Goal: Information Seeking & Learning: Learn about a topic

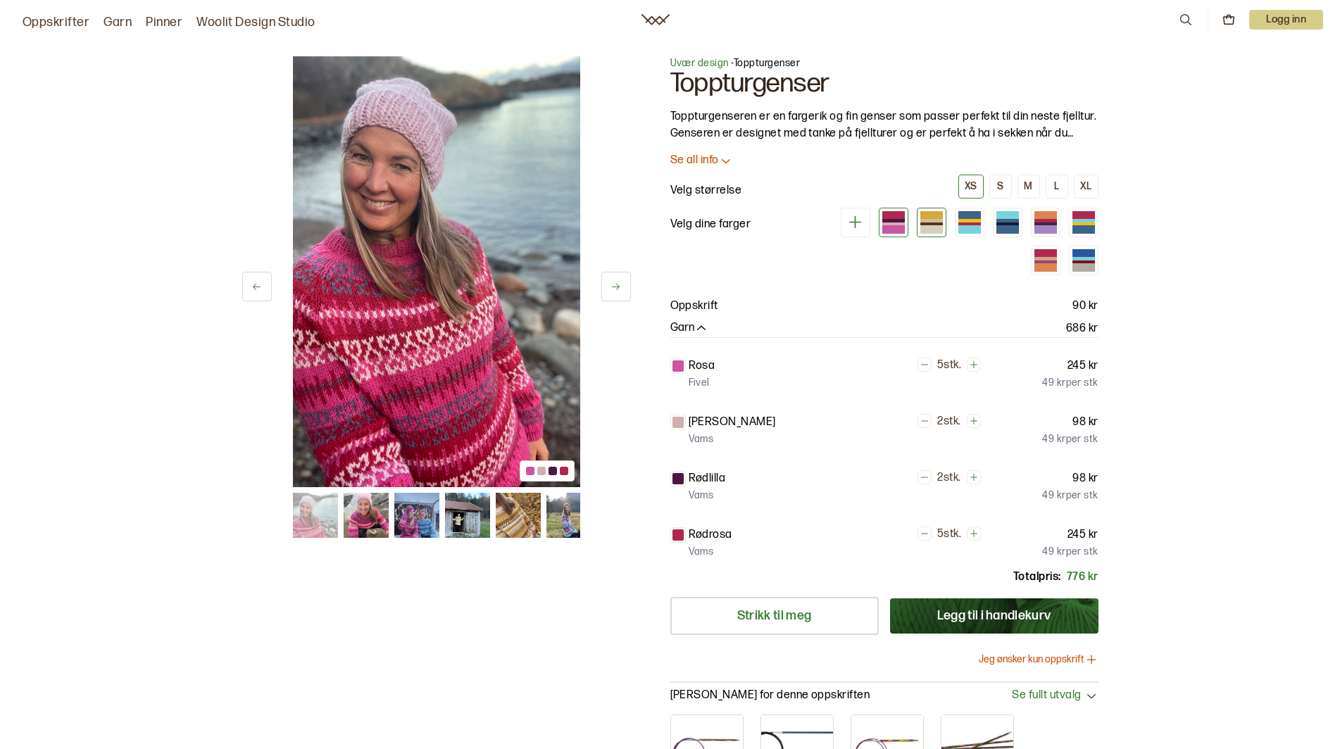
click at [932, 223] on div at bounding box center [931, 224] width 23 height 4
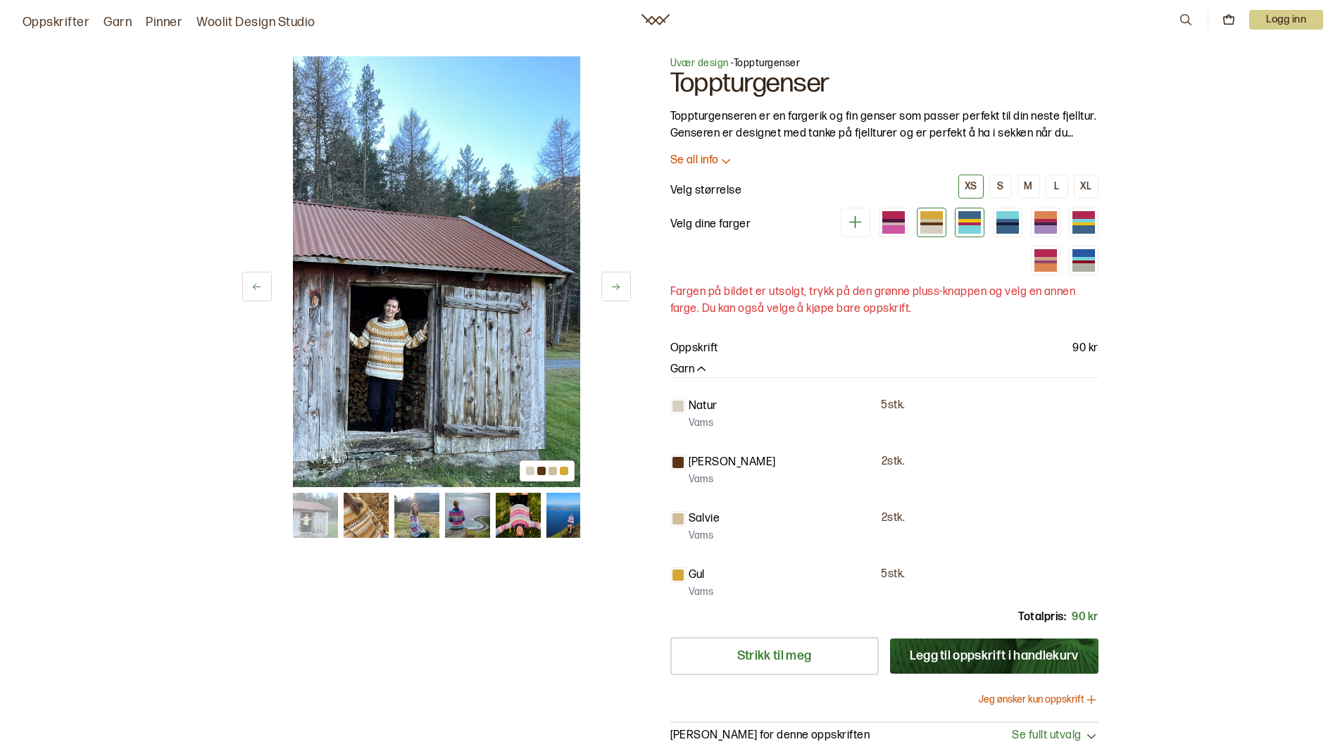
click at [965, 226] on div at bounding box center [969, 229] width 23 height 8
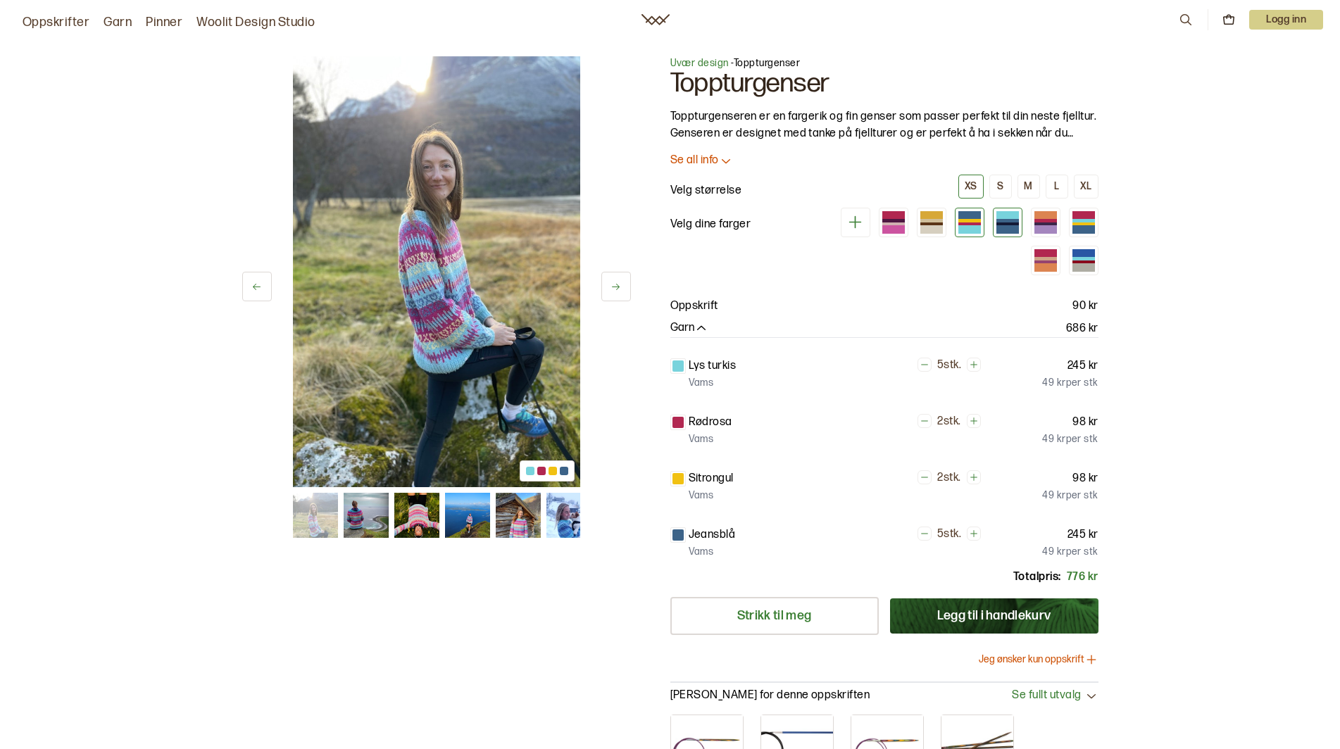
click at [997, 231] on div at bounding box center [1007, 229] width 23 height 8
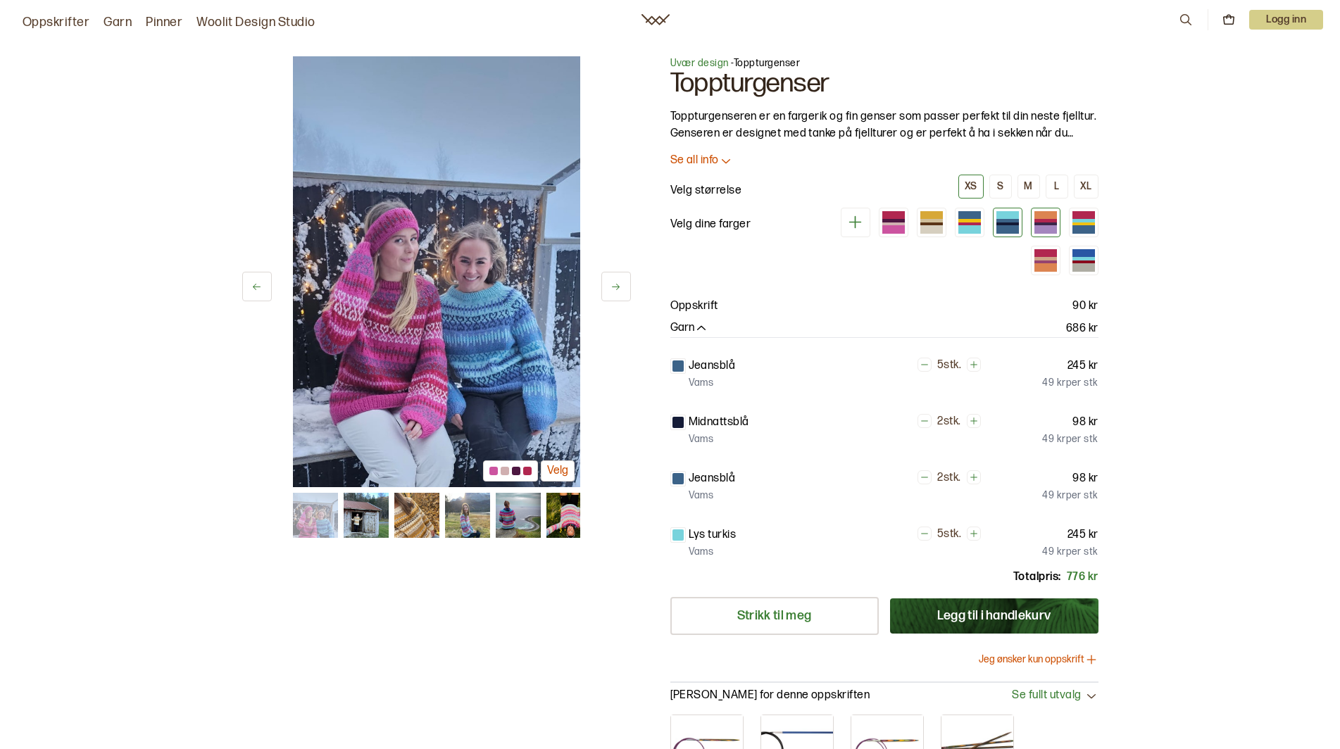
click at [1037, 222] on div at bounding box center [1045, 224] width 23 height 4
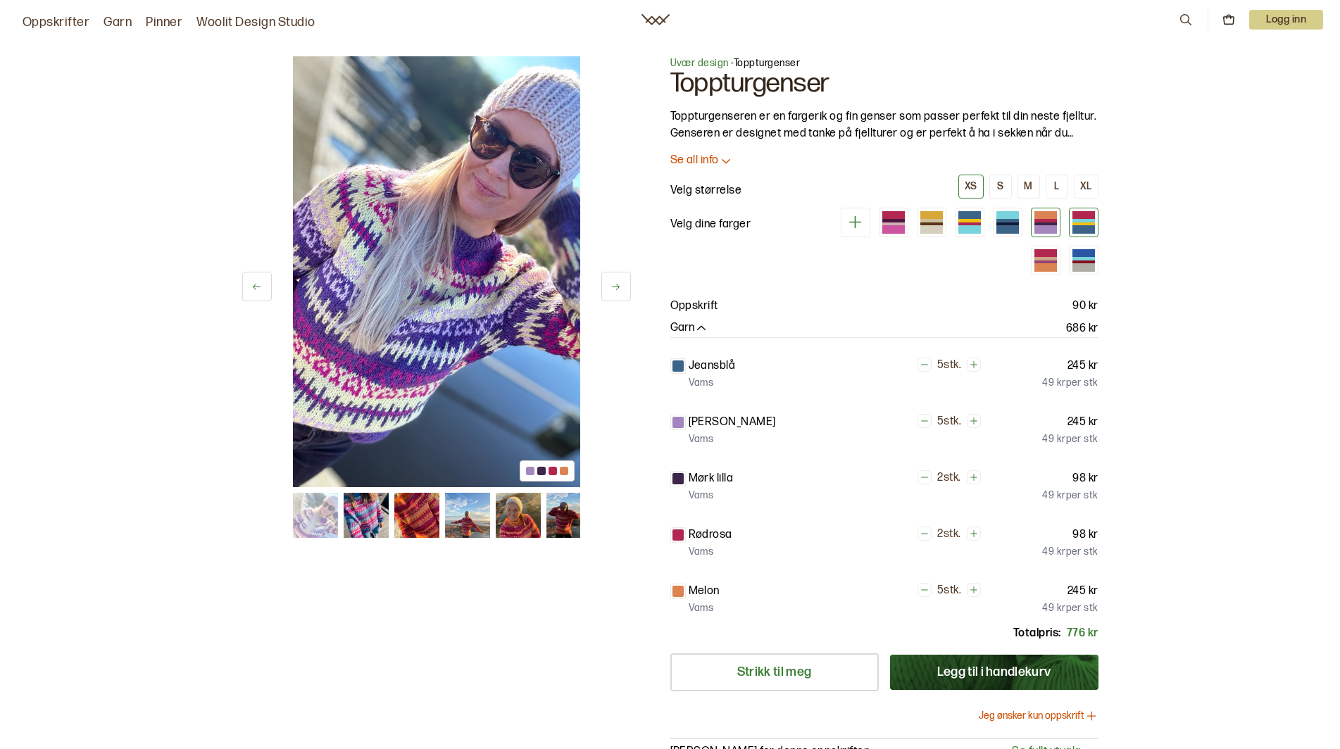
click at [1088, 222] on div at bounding box center [1083, 224] width 23 height 4
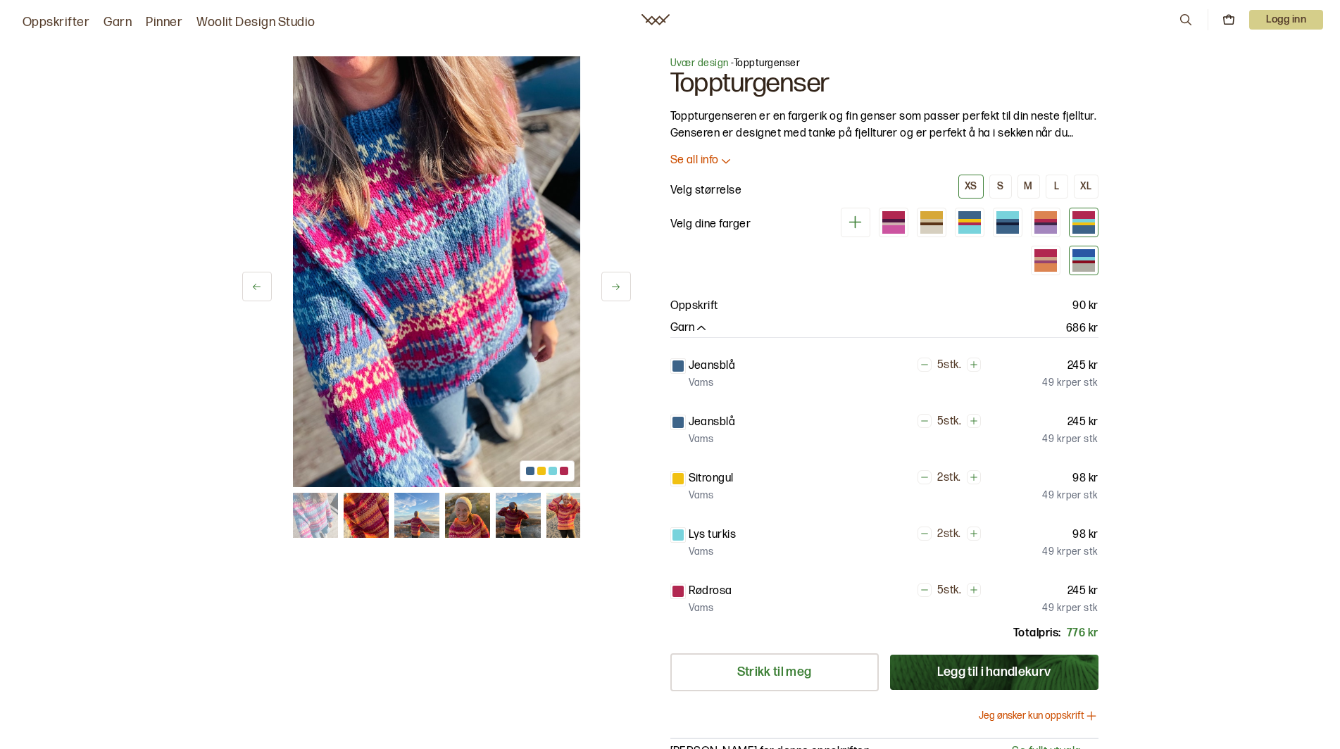
click at [1085, 262] on div at bounding box center [1083, 262] width 23 height 4
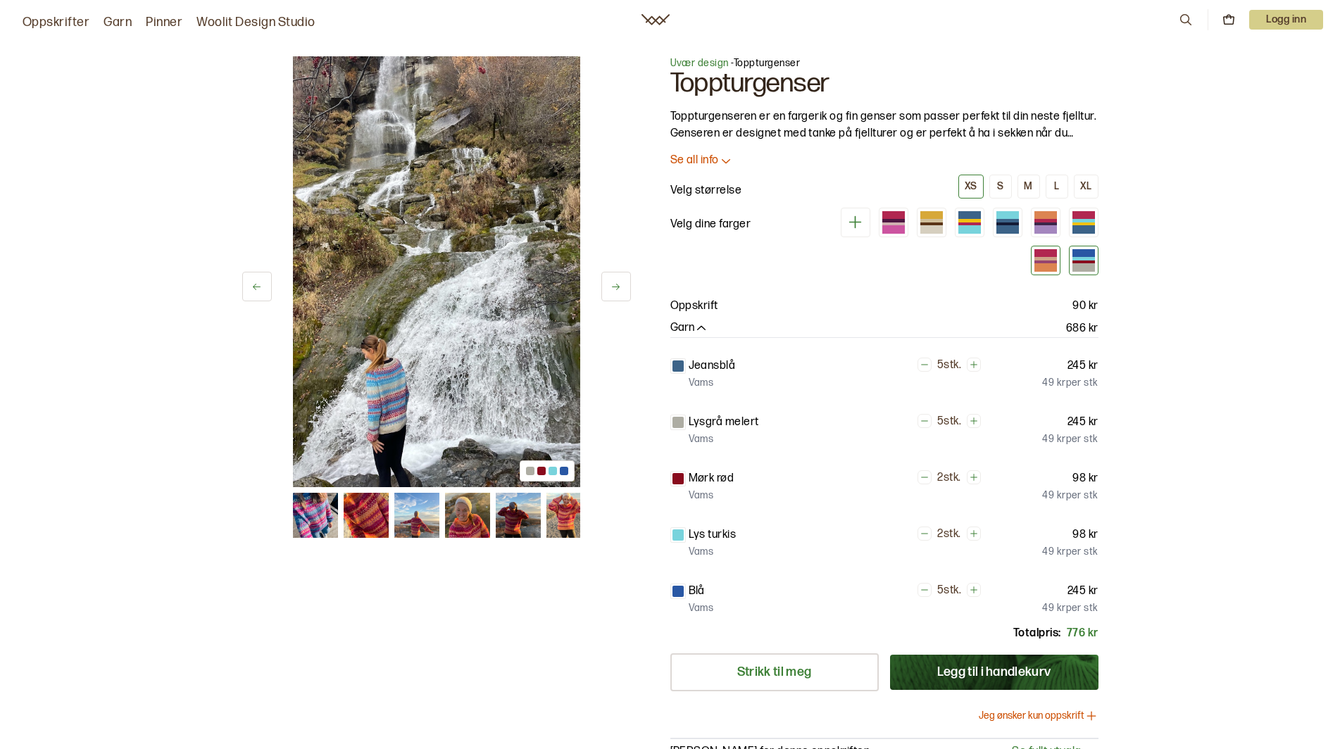
click at [1038, 257] on div at bounding box center [1045, 259] width 23 height 4
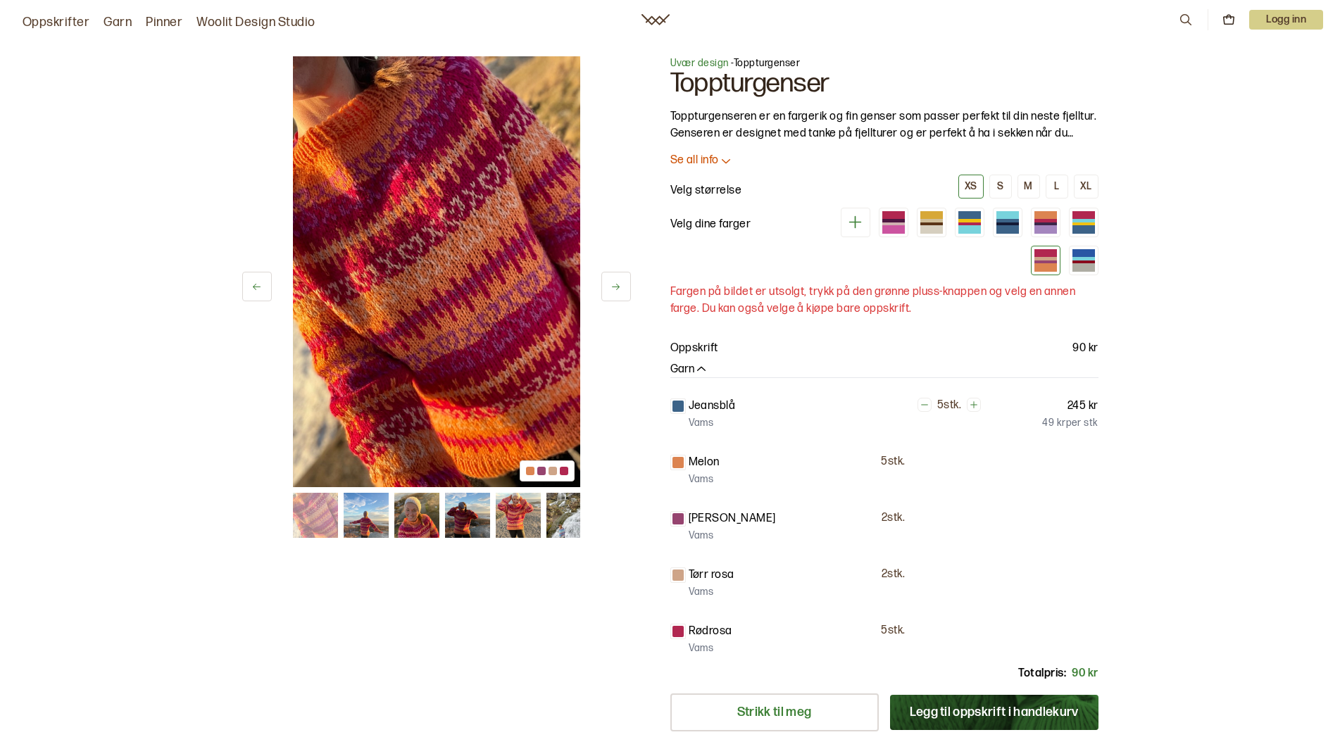
click at [57, 29] on link "Oppskrifter" at bounding box center [56, 23] width 67 height 20
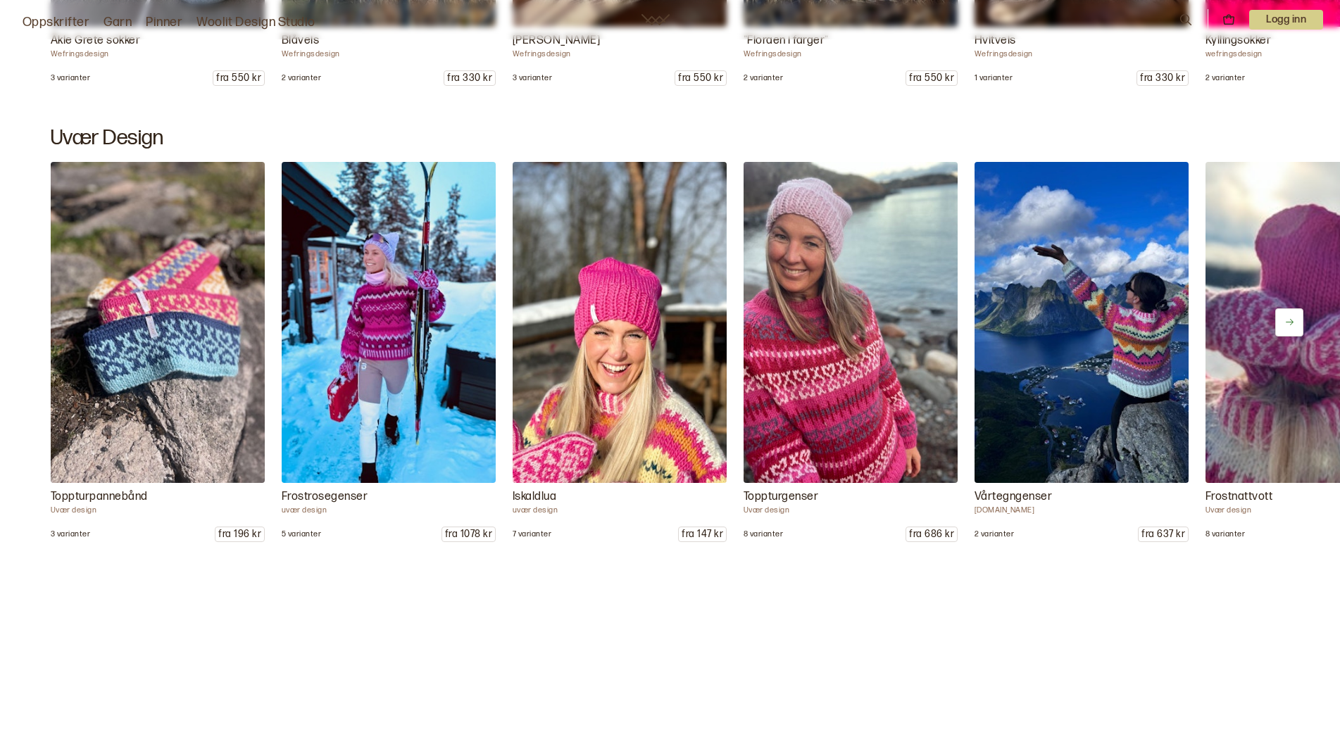
scroll to position [1689, 0]
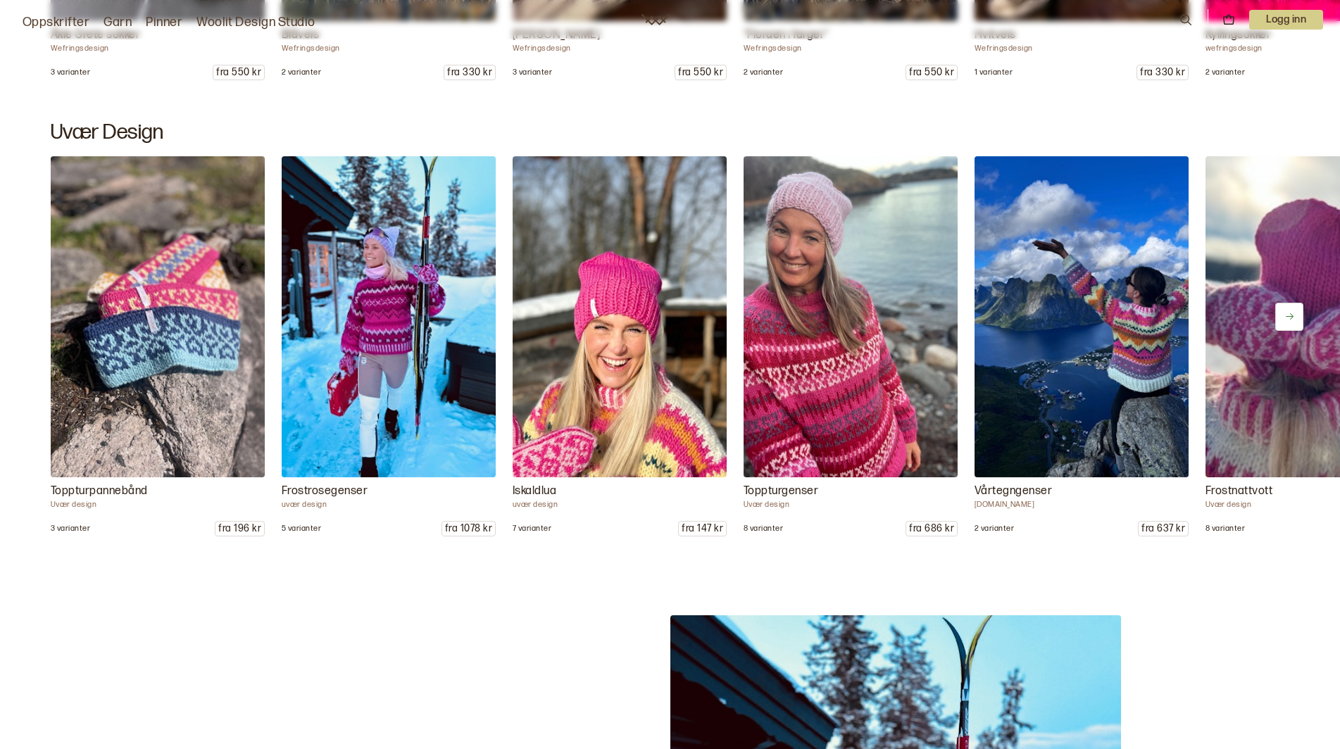
click at [412, 336] on img at bounding box center [388, 316] width 225 height 337
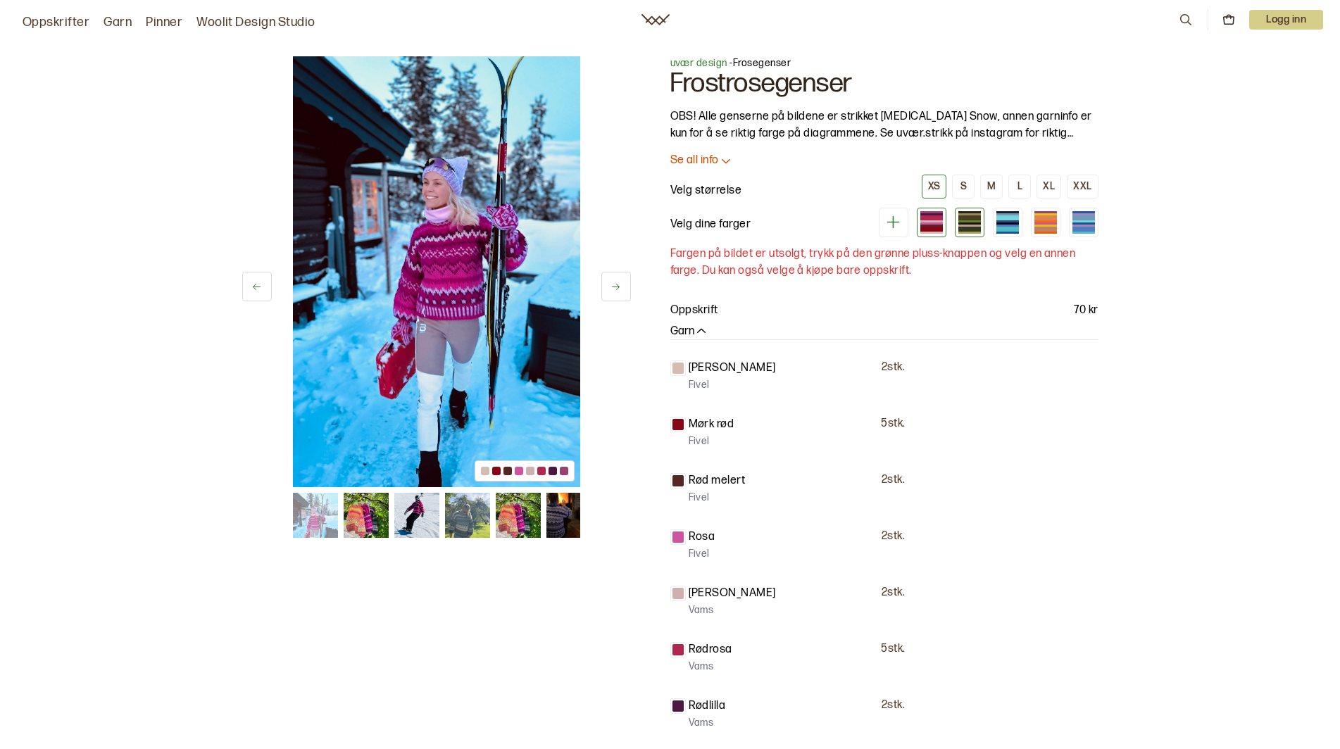
click at [971, 222] on div at bounding box center [969, 223] width 23 height 2
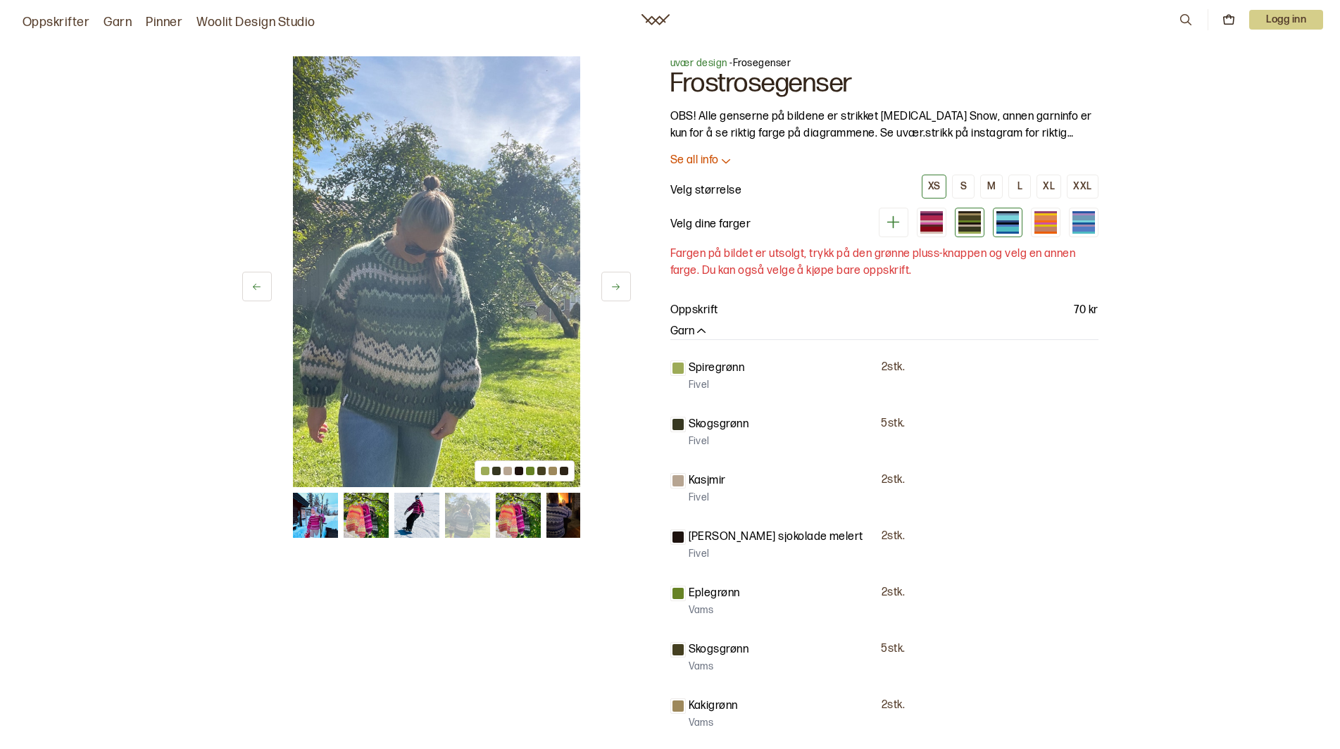
click at [999, 219] on div at bounding box center [1007, 217] width 23 height 5
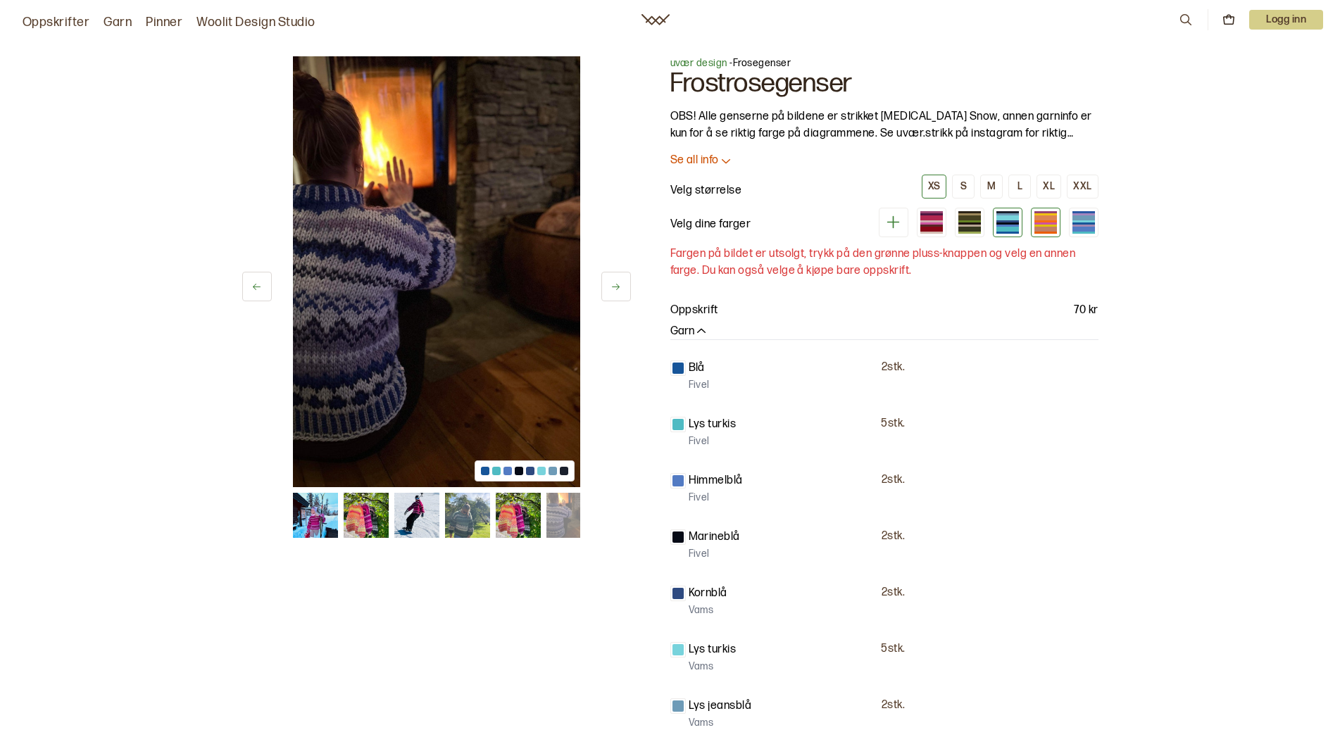
click at [1039, 228] on div at bounding box center [1045, 229] width 23 height 5
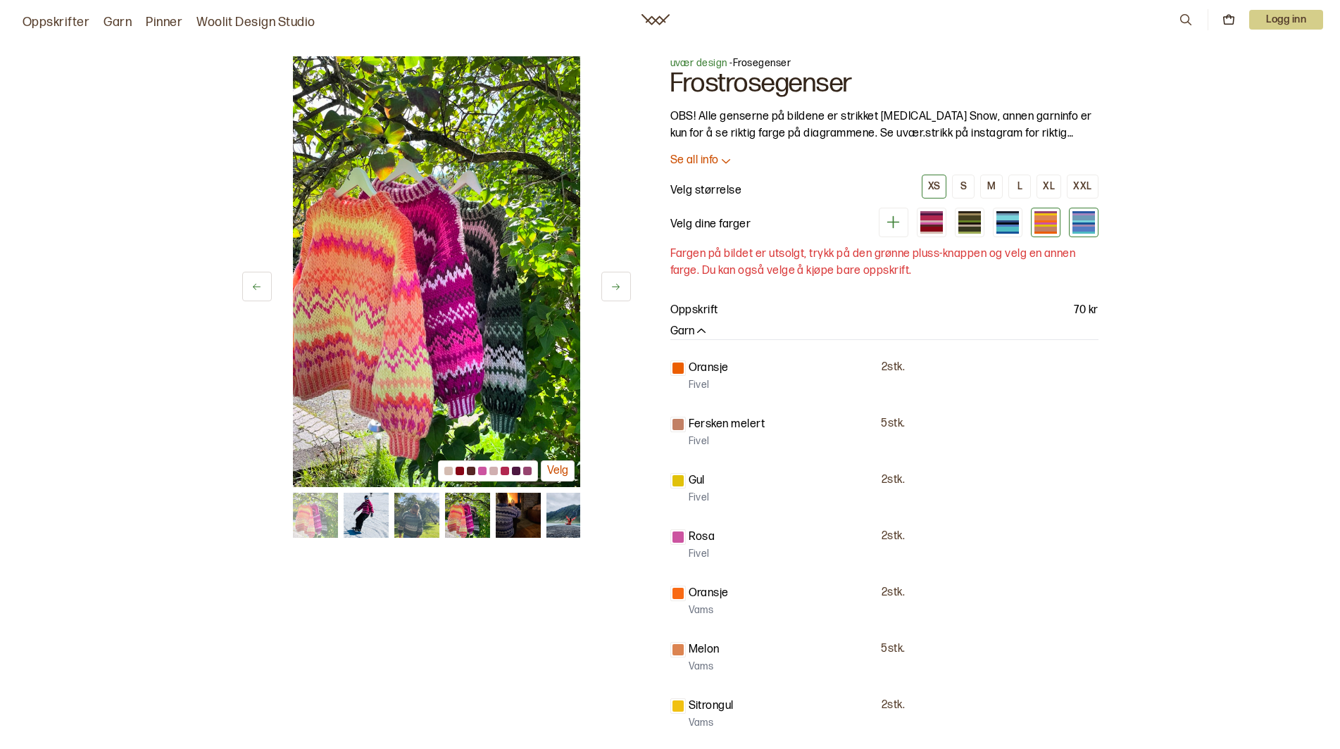
click at [1089, 221] on div at bounding box center [1083, 221] width 23 height 2
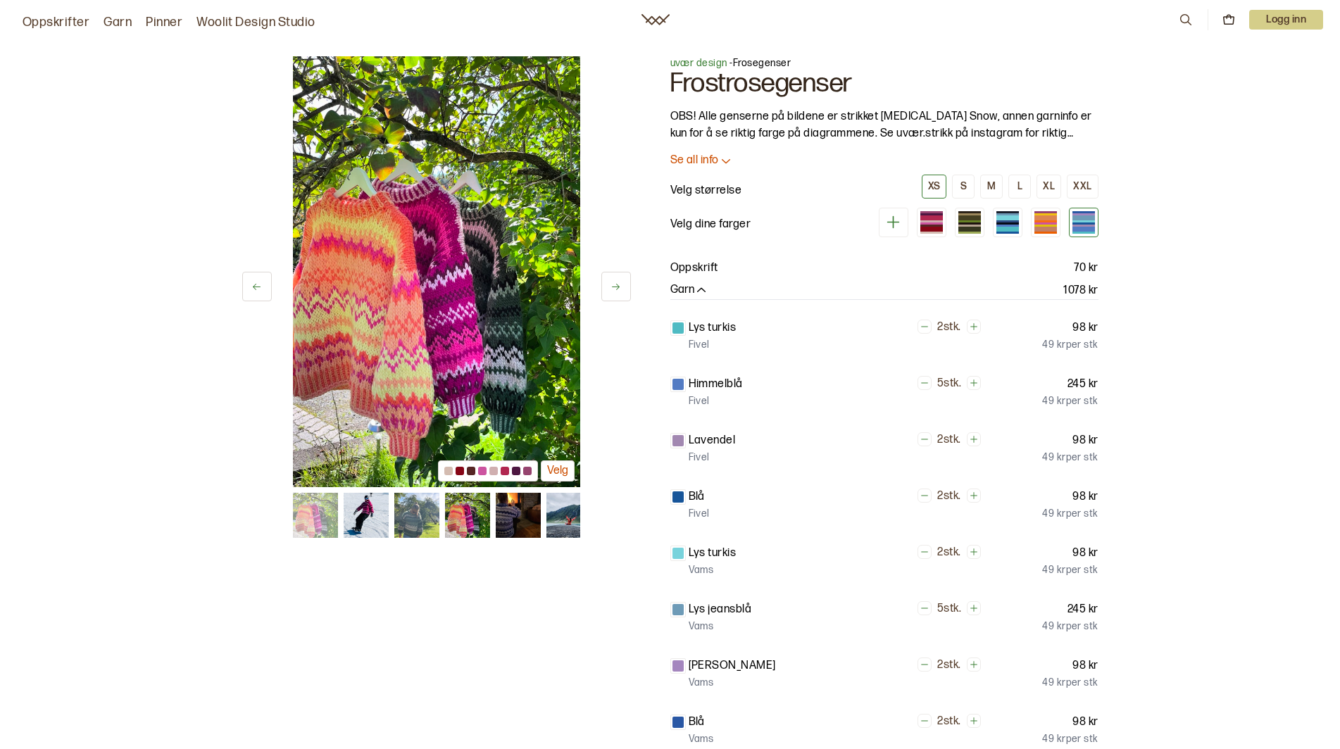
click at [1085, 214] on div at bounding box center [1083, 214] width 23 height 2
click at [553, 514] on img at bounding box center [568, 515] width 45 height 45
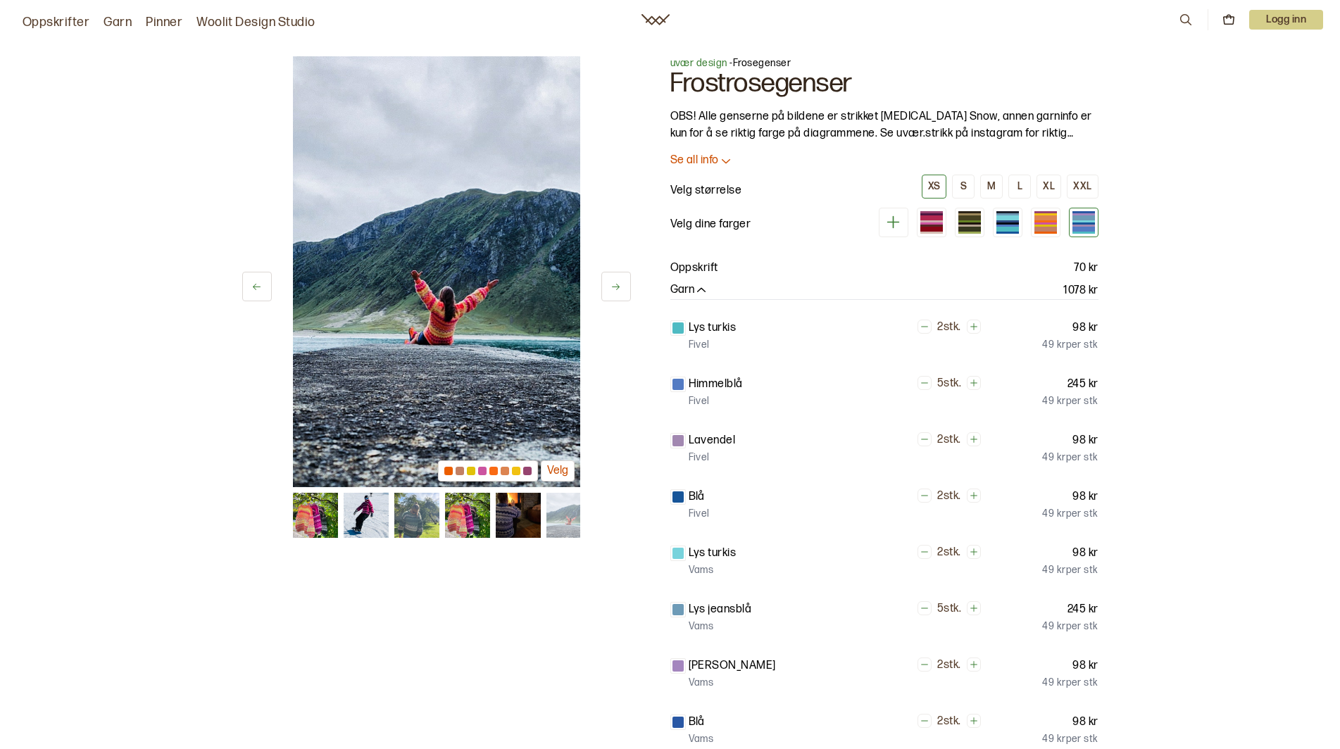
click at [510, 512] on img at bounding box center [517, 515] width 45 height 45
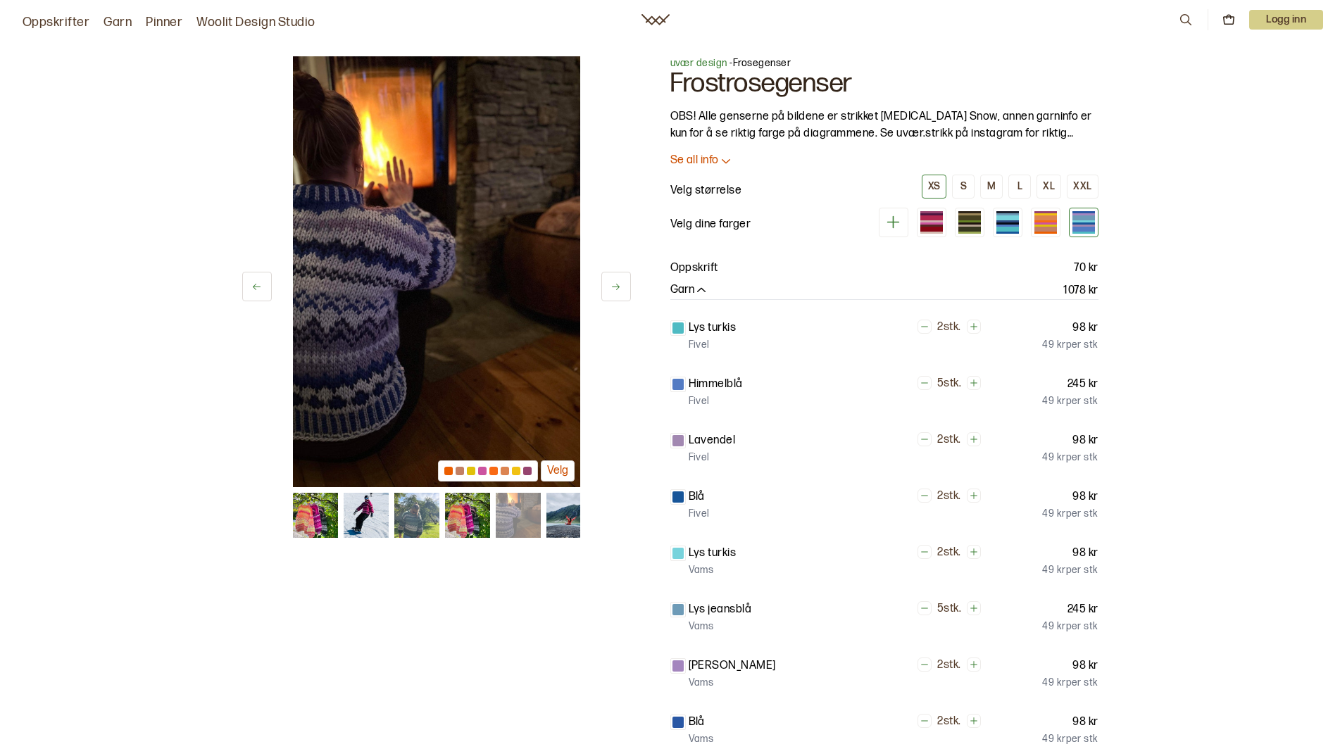
click at [446, 519] on img at bounding box center [466, 515] width 45 height 45
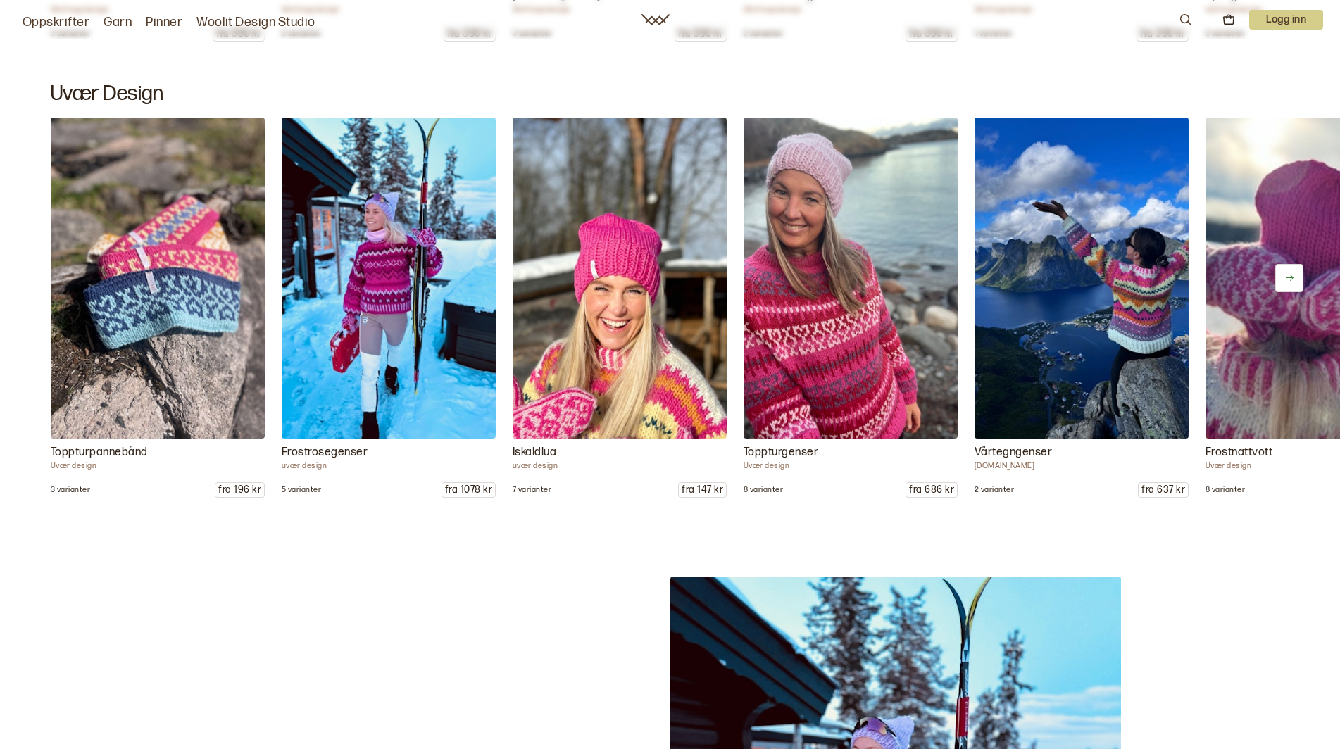
scroll to position [1760, 0]
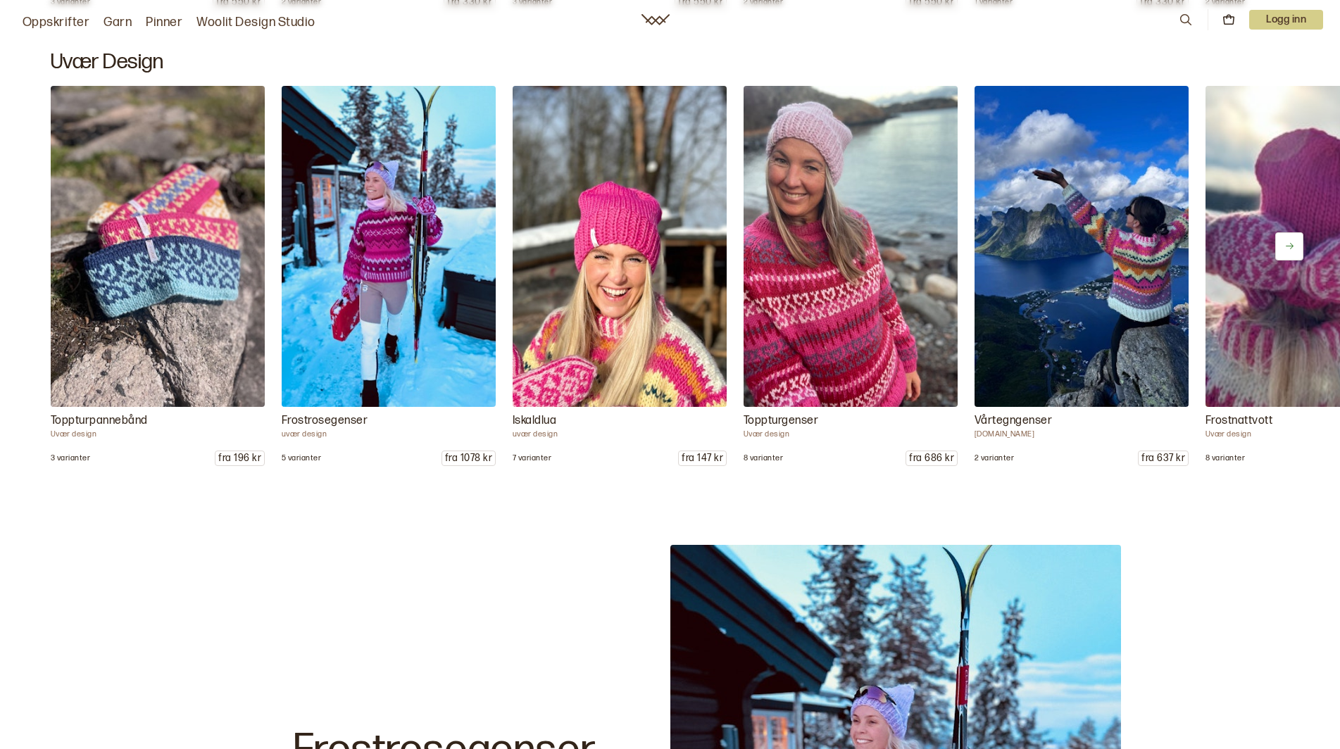
click at [1287, 244] on icon at bounding box center [1289, 246] width 11 height 11
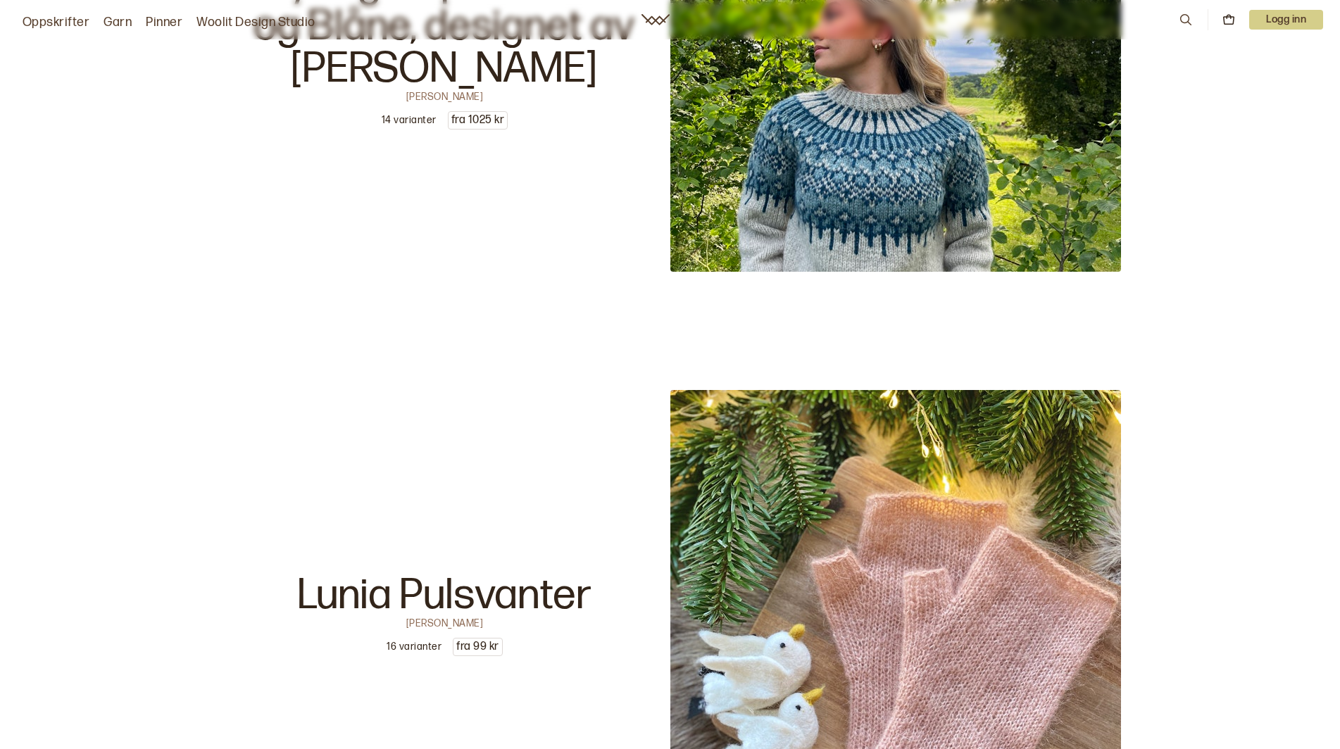
scroll to position [3942, 0]
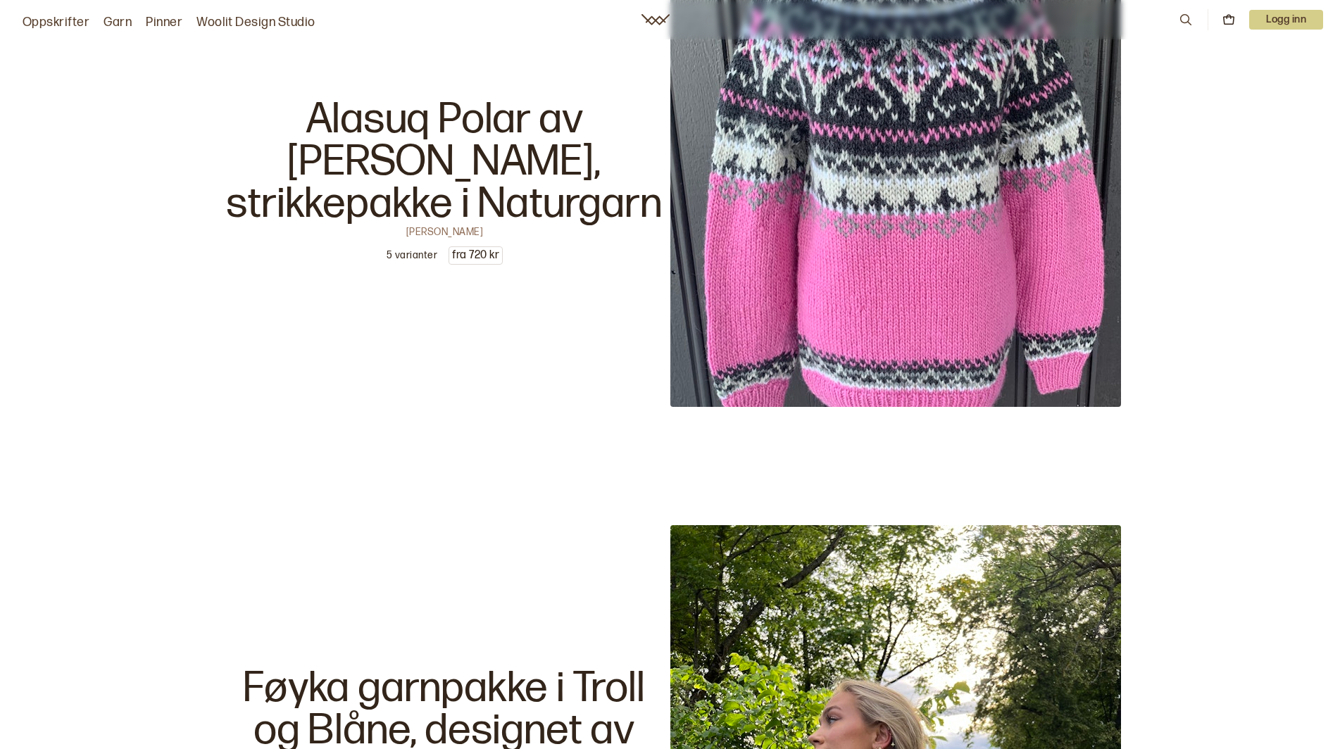
click at [846, 187] on img at bounding box center [895, 181] width 451 height 451
